Goal: Communication & Community: Share content

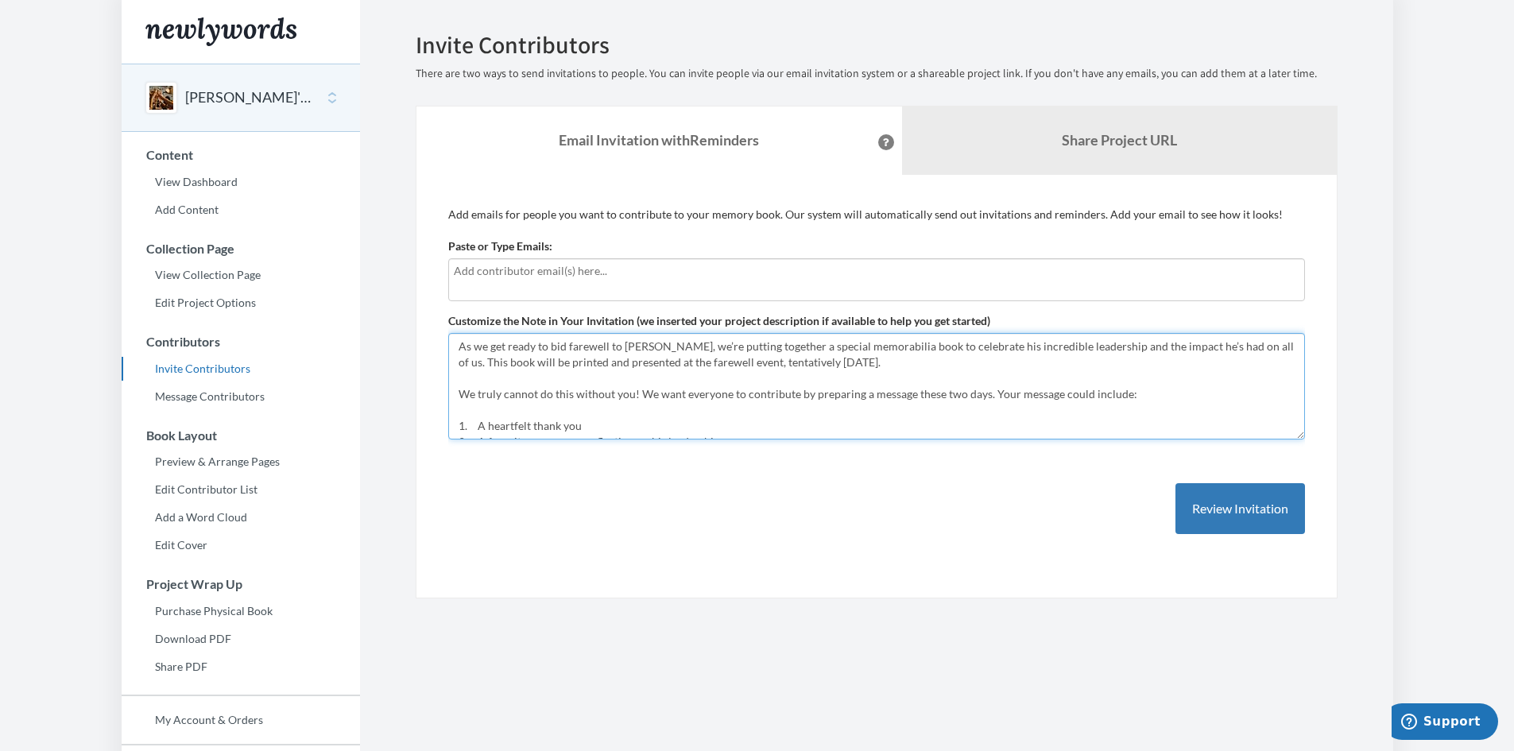
drag, startPoint x: 808, startPoint y: 347, endPoint x: 262, endPoint y: 338, distance: 545.4
click at [262, 338] on div "Main menu [PERSON_NAME]'s ACC Memorabilia Select a project [PERSON_NAME]'s ACC …" at bounding box center [758, 435] width 1272 height 870
click at [568, 343] on textarea "As we get ready to bid farewell to [PERSON_NAME], we’re putting together a spec…" at bounding box center [876, 386] width 857 height 107
click at [651, 351] on textarea "As we get ready to bid farewell to [PERSON_NAME], we’re putting together a spec…" at bounding box center [876, 386] width 857 height 107
click at [573, 363] on textarea "As we get ready to bid farewell to [PERSON_NAME], we’re putting together a spec…" at bounding box center [876, 386] width 857 height 107
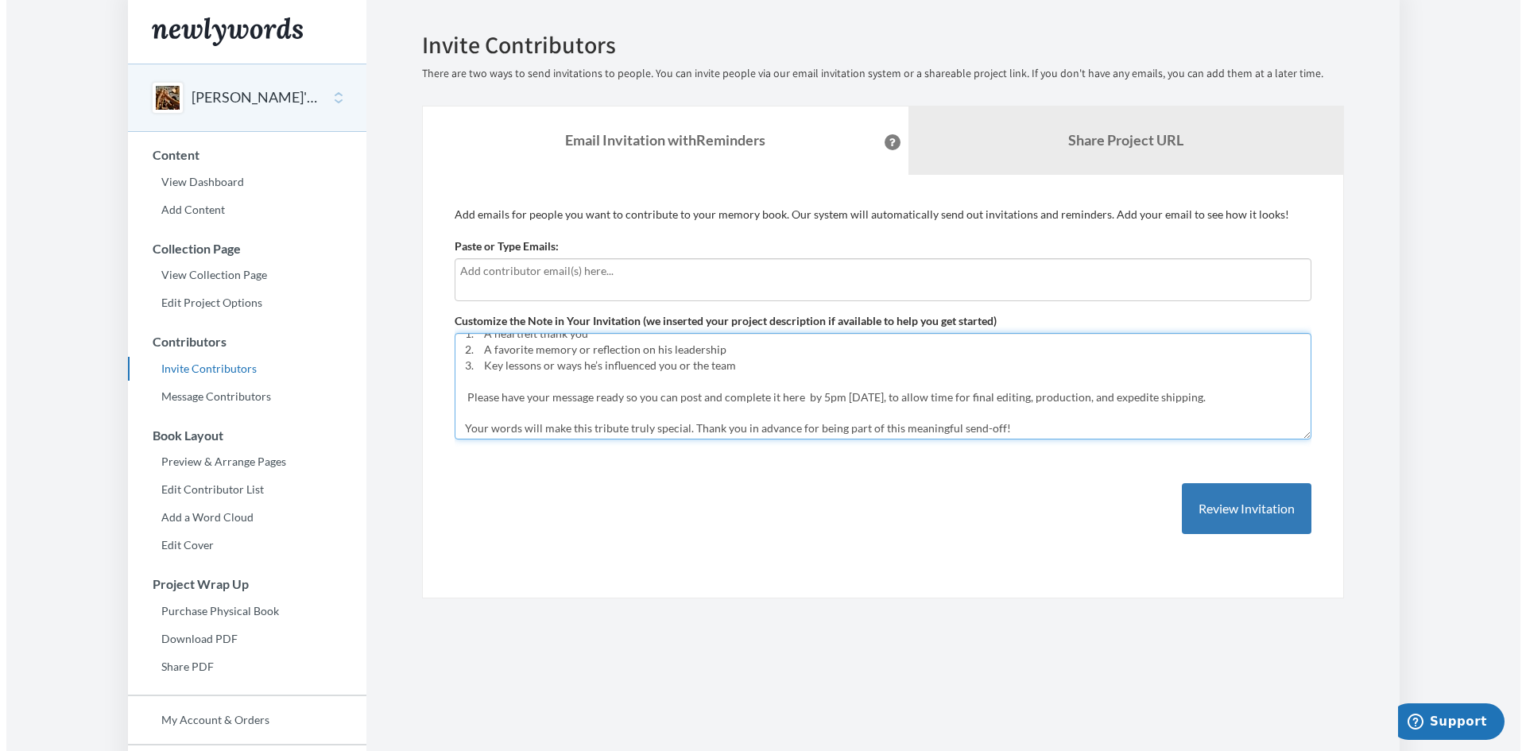
scroll to position [95, 0]
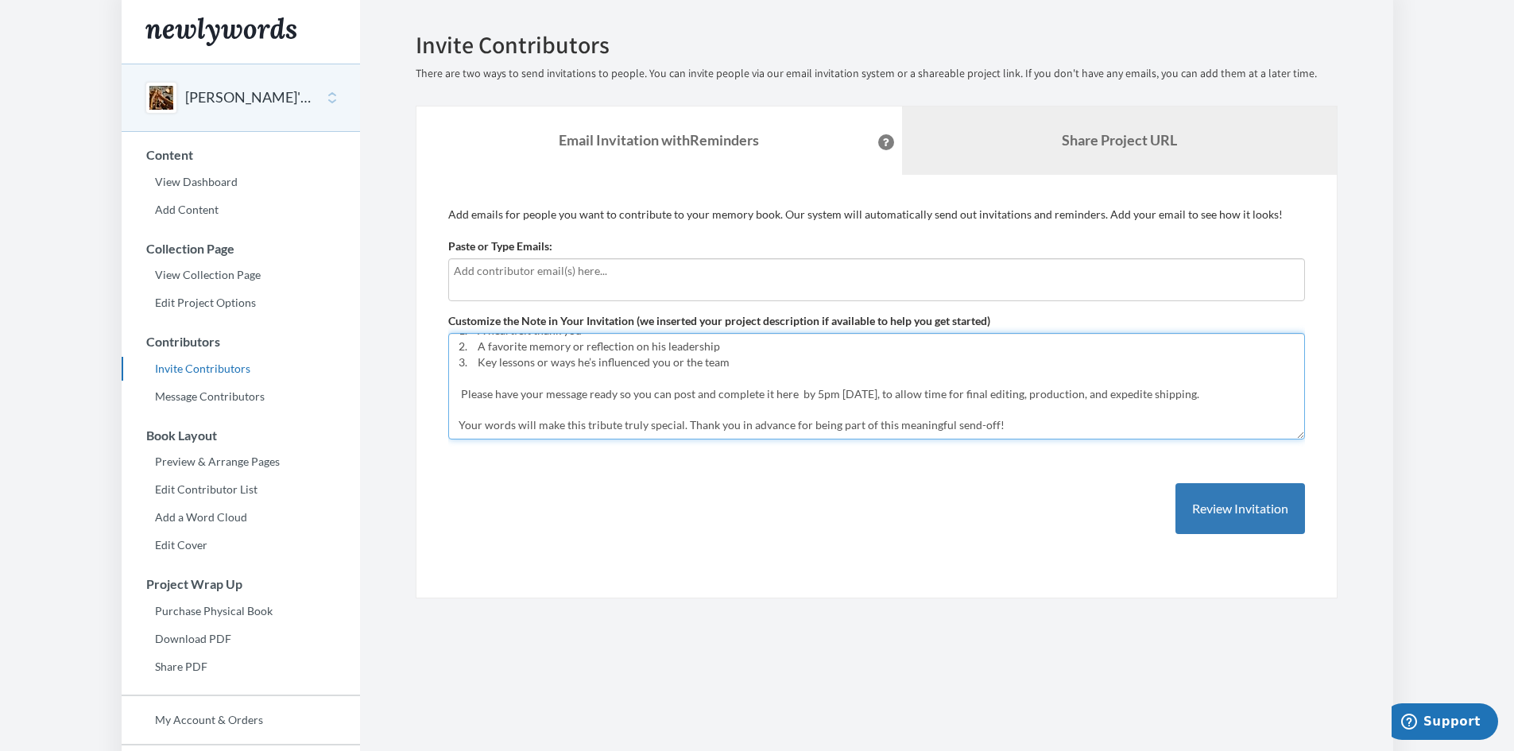
type textarea "This memorabilia book is to celebrate [PERSON_NAME]'s incredible leadership and…"
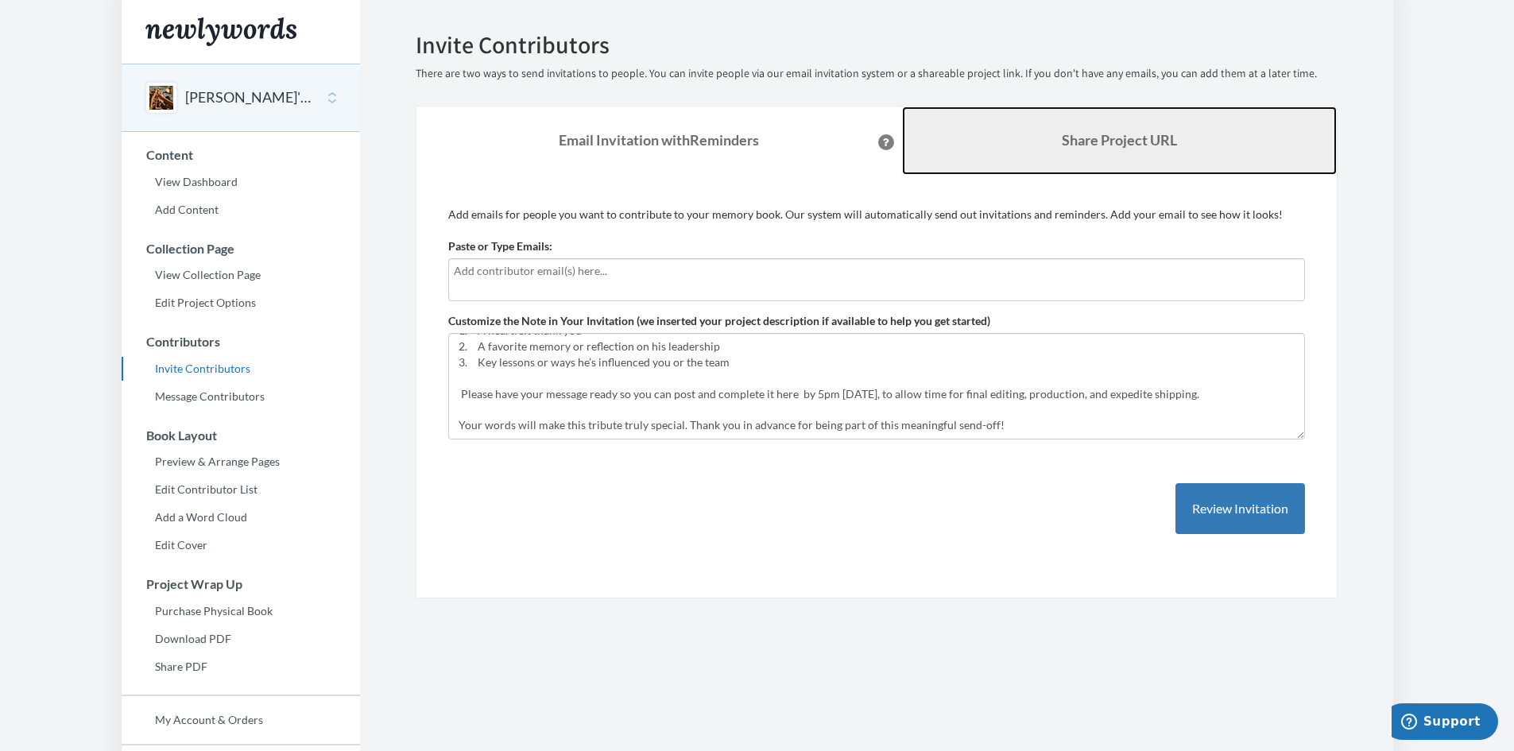
click at [1091, 146] on b "Share Project URL" at bounding box center [1119, 139] width 115 height 17
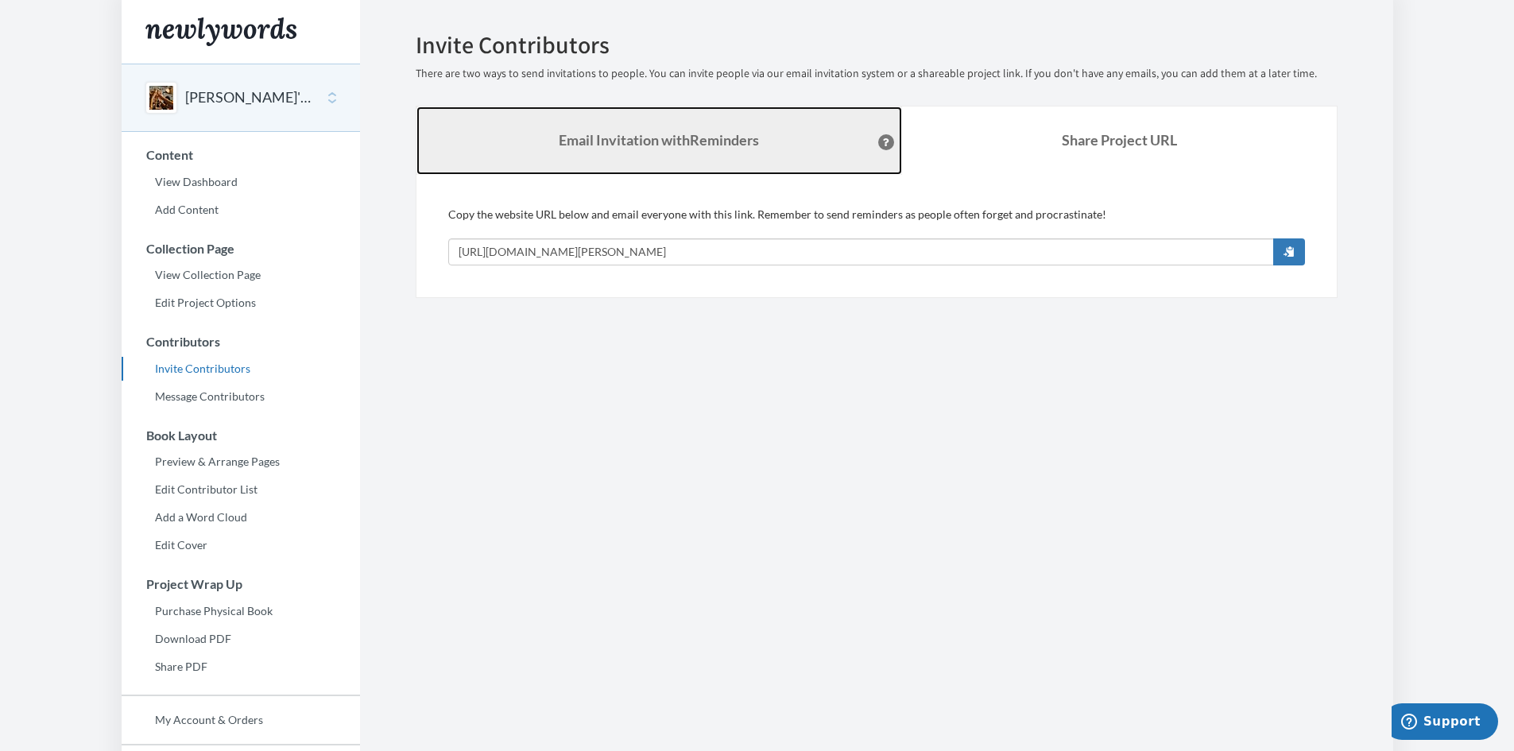
click at [722, 144] on strong "Email Invitation with Reminders" at bounding box center [659, 139] width 200 height 17
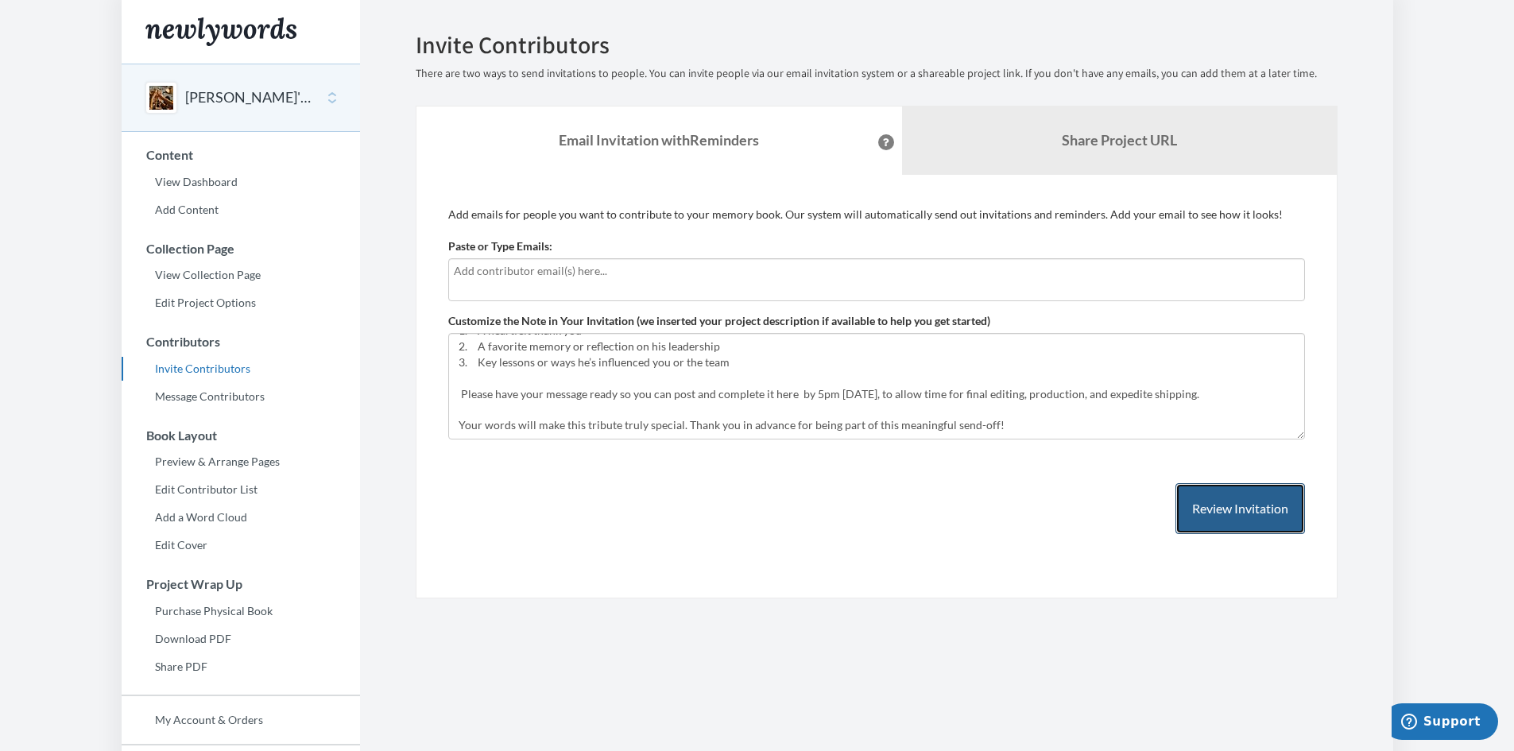
click at [1264, 517] on button "Review Invitation" at bounding box center [1241, 509] width 130 height 52
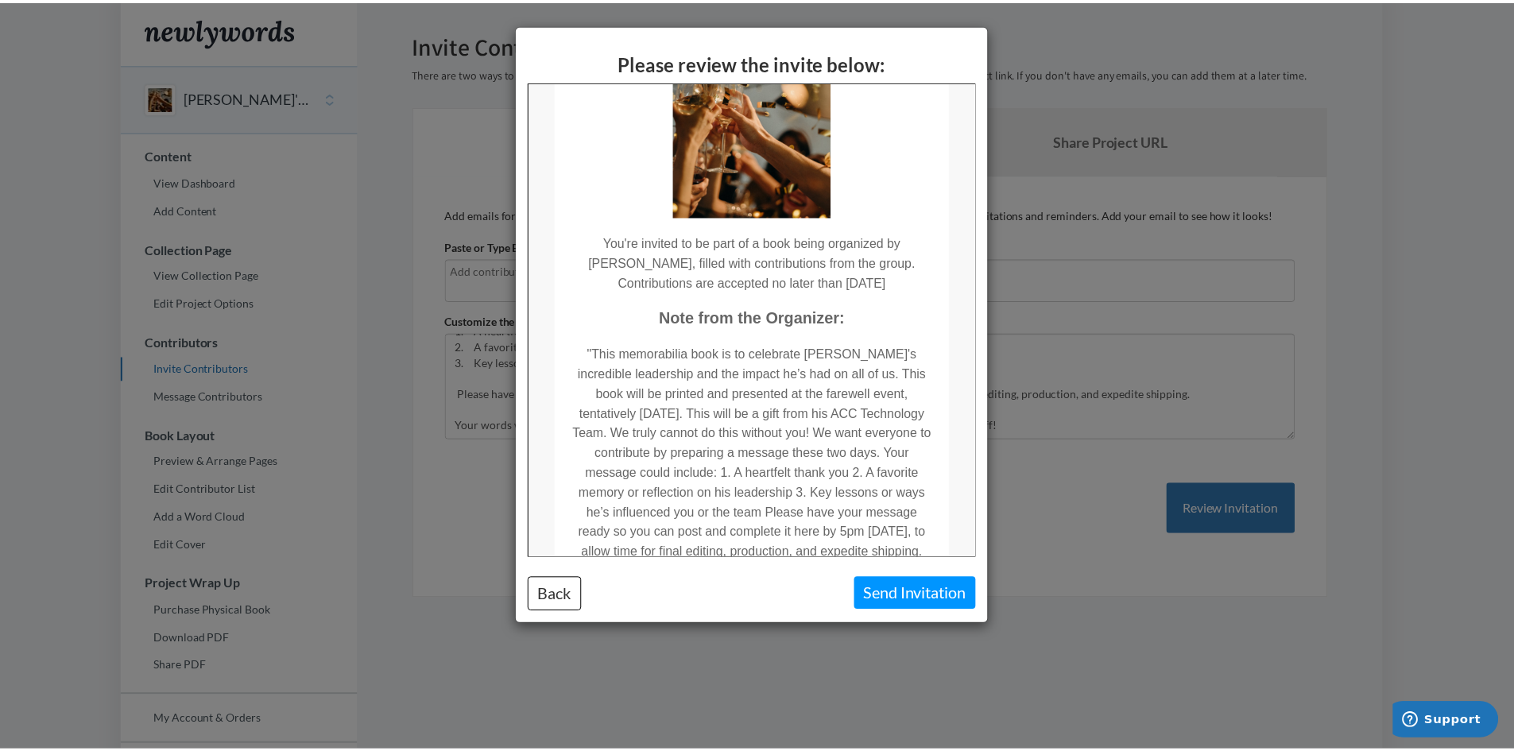
scroll to position [0, 0]
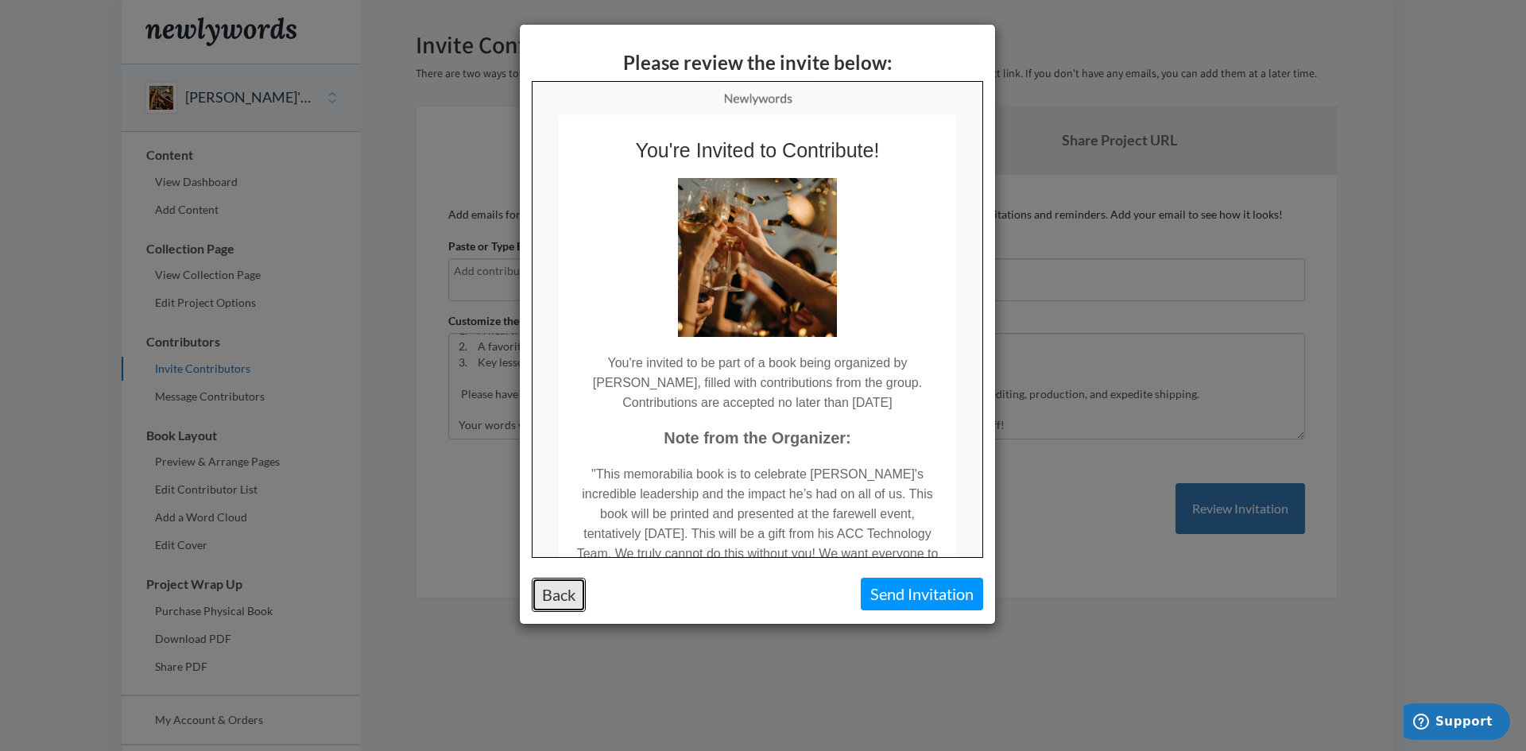
click at [560, 606] on button "Back" at bounding box center [559, 595] width 54 height 34
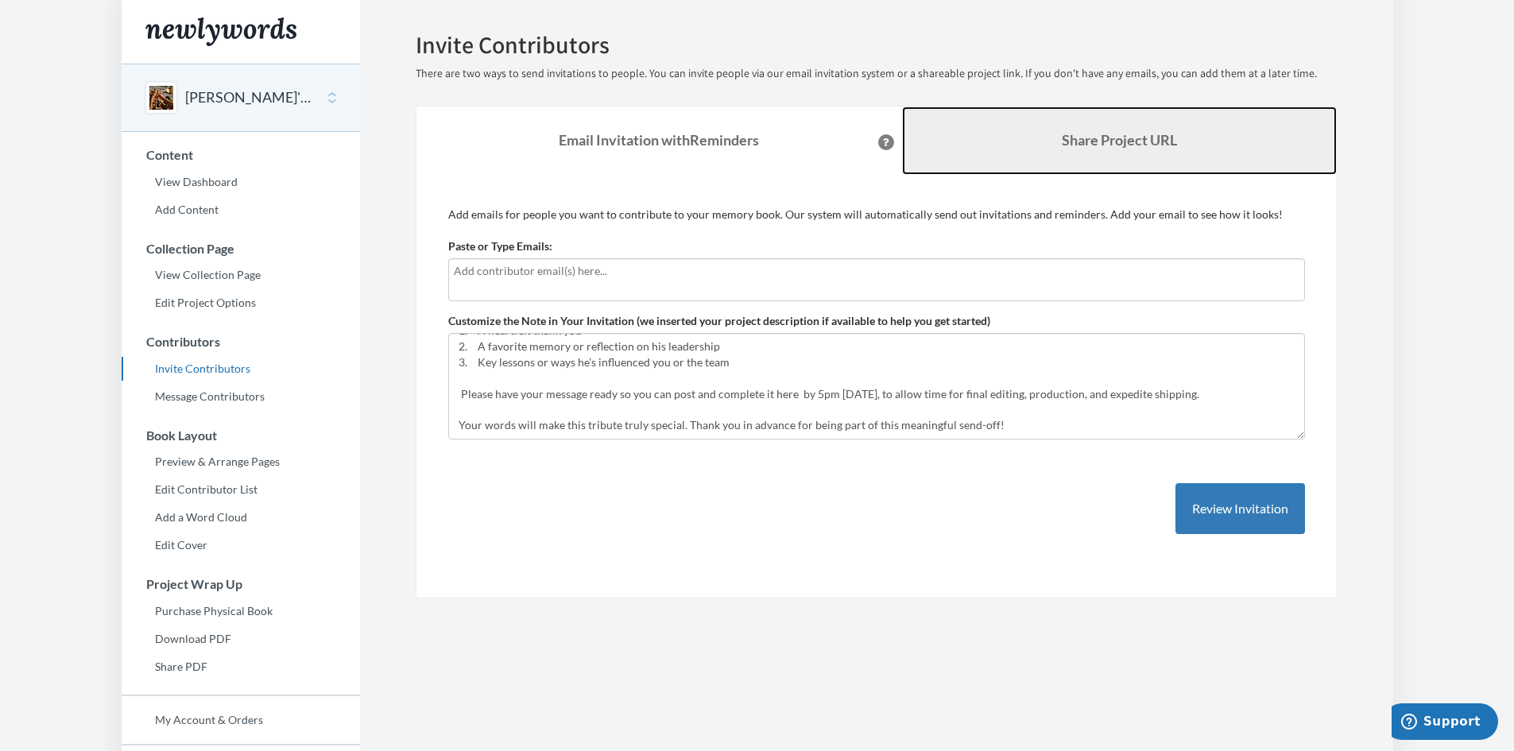
click at [1025, 157] on link "Share Project URL" at bounding box center [1119, 141] width 435 height 68
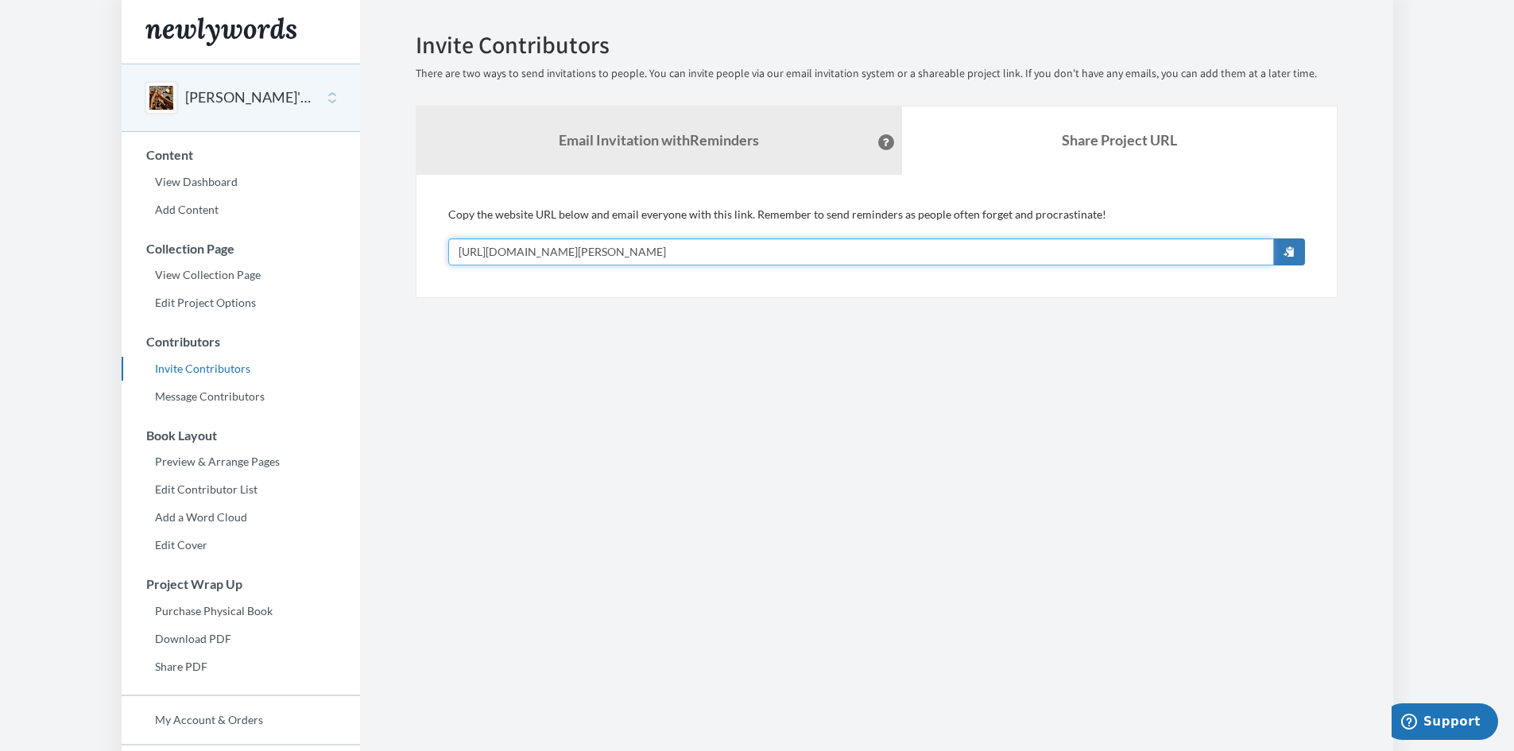
click at [653, 249] on input "[URL][DOMAIN_NAME][PERSON_NAME]" at bounding box center [861, 251] width 826 height 27
click at [705, 531] on section "Emails have been sent! Invite Contributors There are two ways to send invitatio…" at bounding box center [876, 435] width 1033 height 870
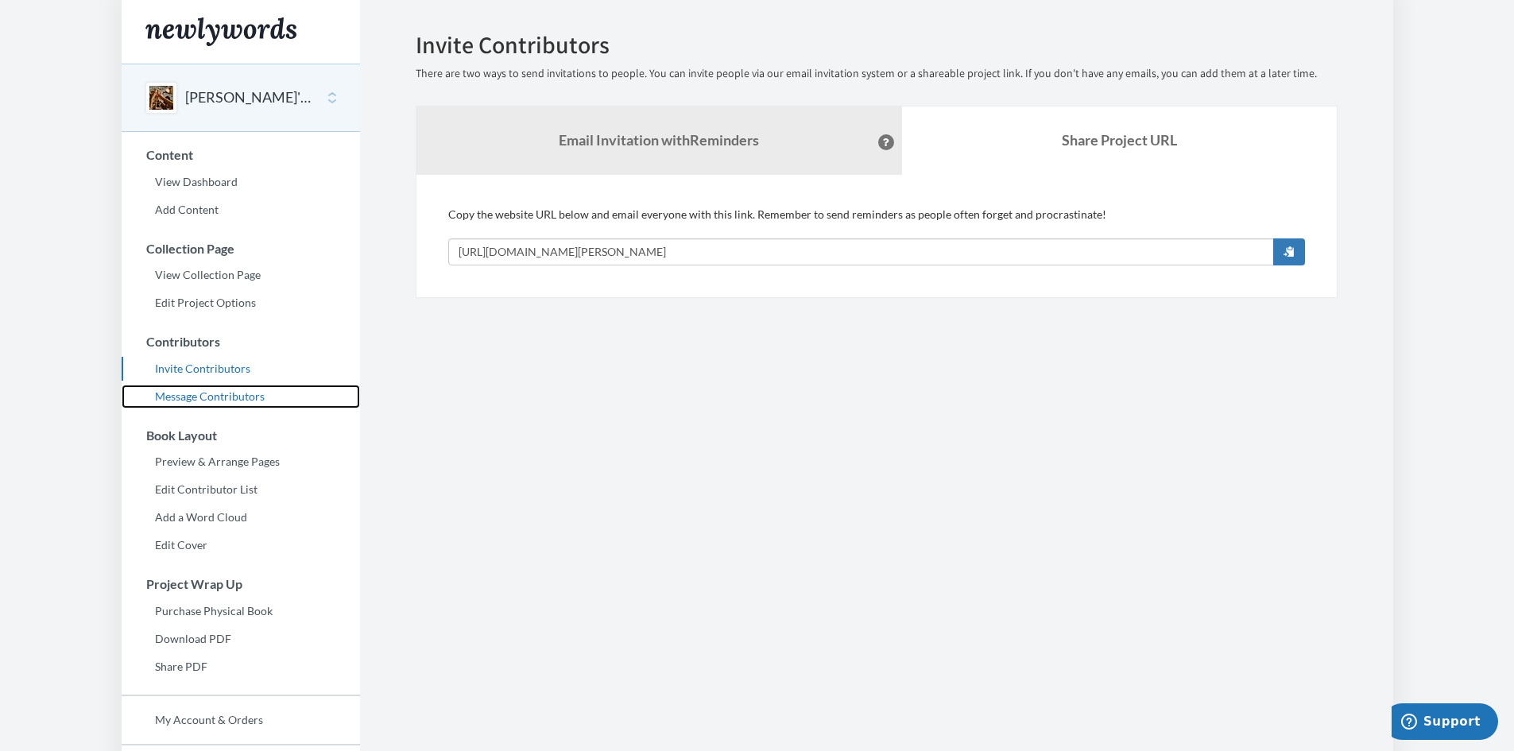
click at [241, 387] on link "Message Contributors" at bounding box center [241, 397] width 238 height 24
